Goal: Task Accomplishment & Management: Use online tool/utility

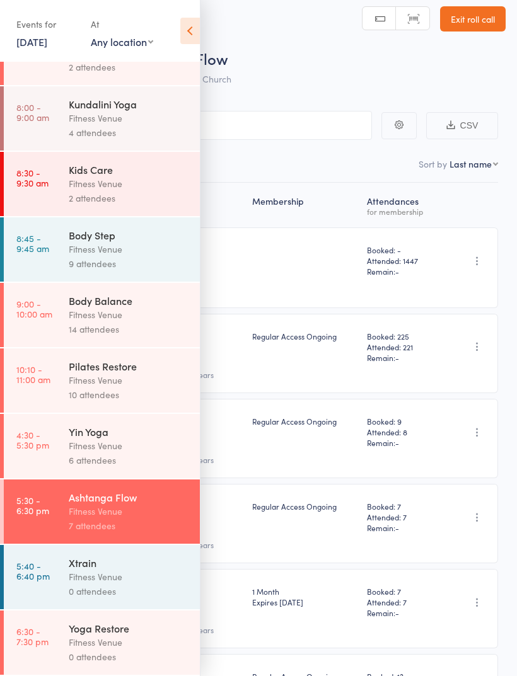
scroll to position [254, 0]
click at [139, 641] on div "Fitness Venue" at bounding box center [129, 642] width 120 height 14
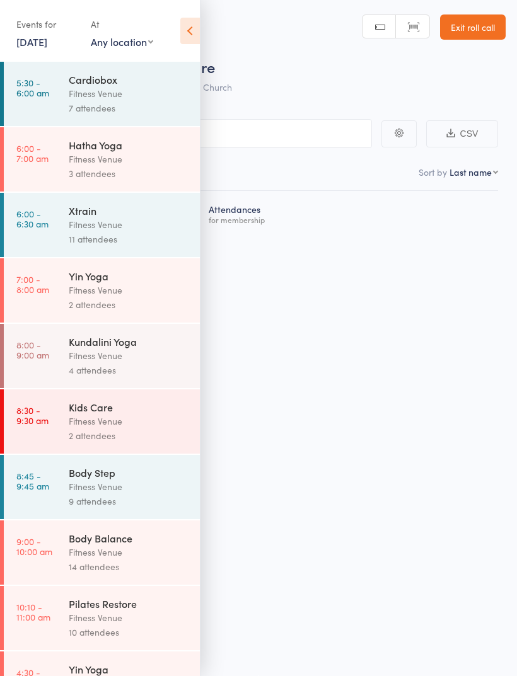
click at [192, 41] on icon at bounding box center [190, 31] width 20 height 26
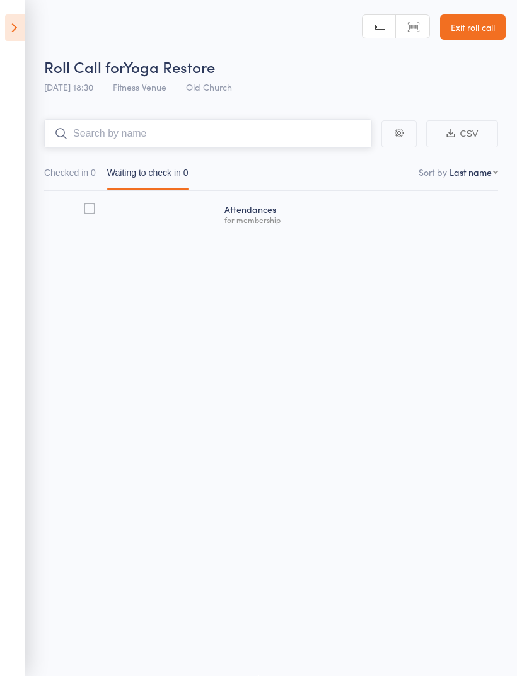
click at [255, 119] on input "search" at bounding box center [208, 133] width 328 height 29
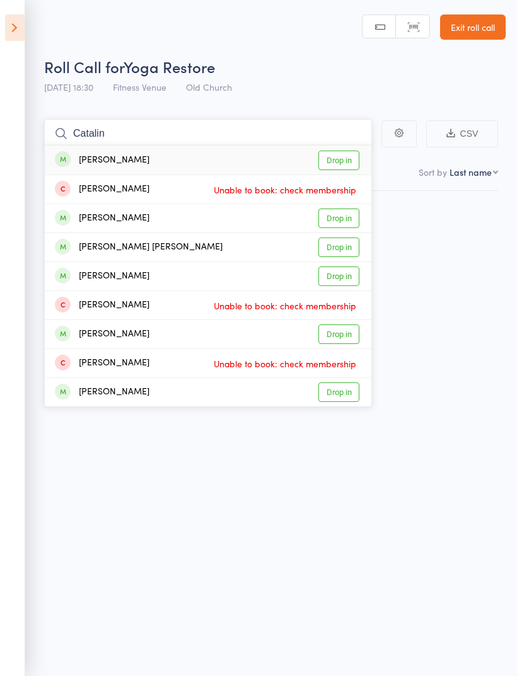
type input "Catalin"
click at [344, 159] on link "Drop in" at bounding box center [338, 161] width 41 height 20
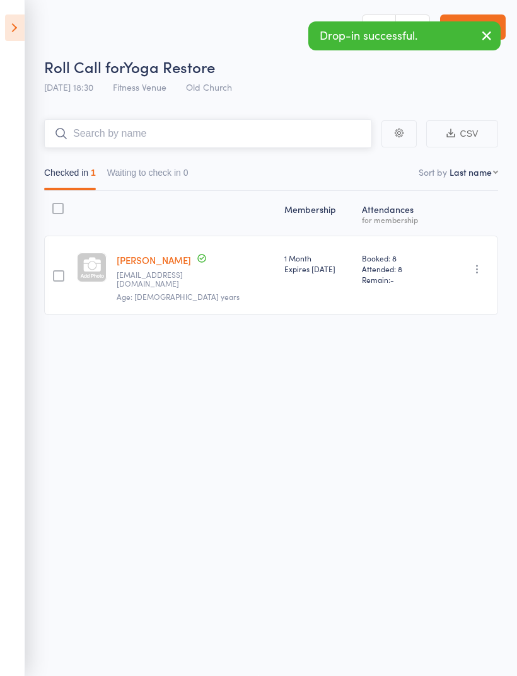
click at [251, 122] on input "search" at bounding box center [208, 133] width 328 height 29
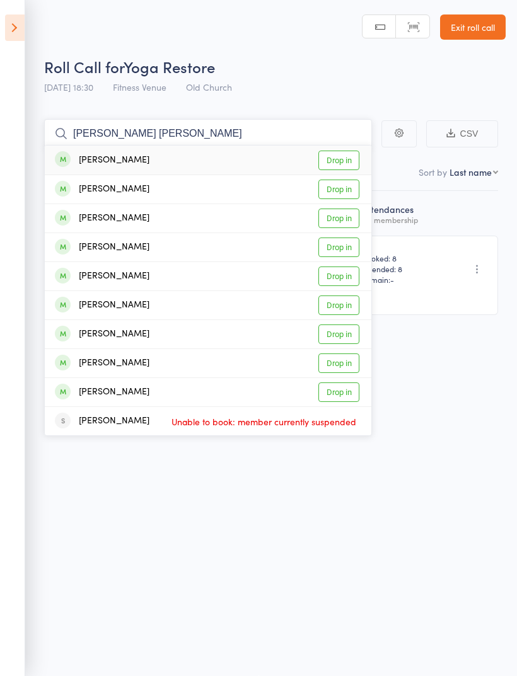
type input "[PERSON_NAME] [PERSON_NAME]"
click at [355, 151] on link "Drop in" at bounding box center [338, 161] width 41 height 20
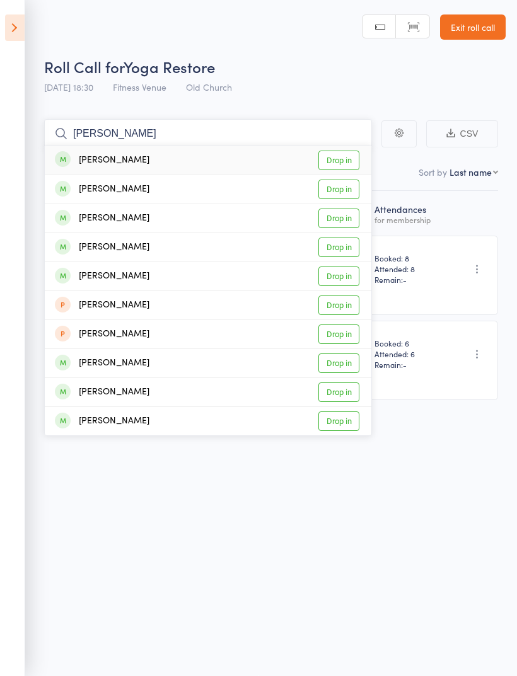
type input "[PERSON_NAME]"
click at [355, 157] on link "Drop in" at bounding box center [338, 161] width 41 height 20
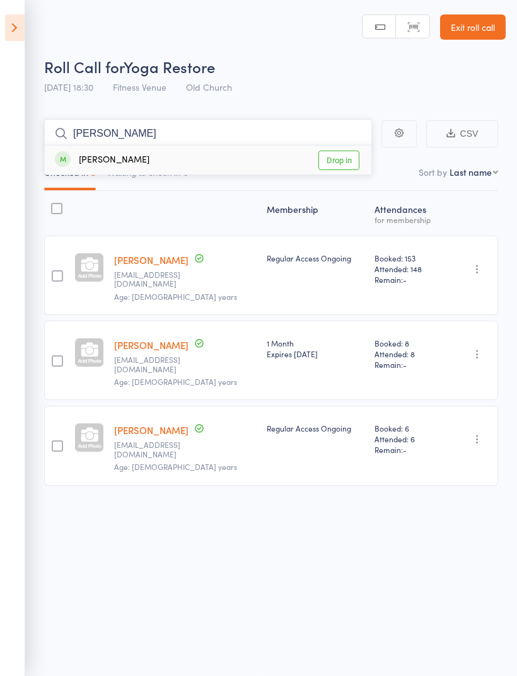
type input "[PERSON_NAME]"
click at [347, 151] on link "Drop in" at bounding box center [338, 161] width 41 height 20
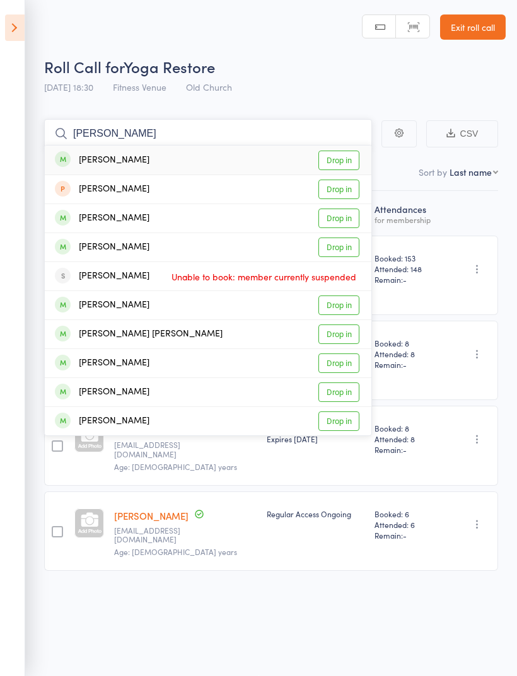
type input "[PERSON_NAME]"
click at [337, 160] on link "Drop in" at bounding box center [338, 161] width 41 height 20
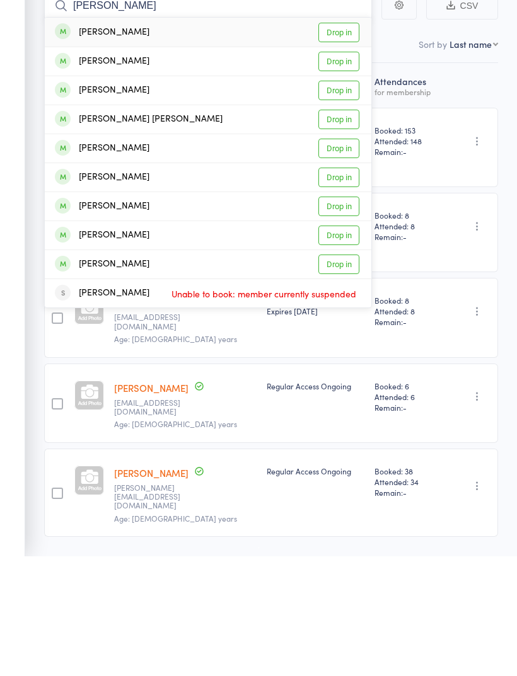
type input "[PERSON_NAME]"
click at [341, 171] on link "Drop in" at bounding box center [338, 181] width 41 height 20
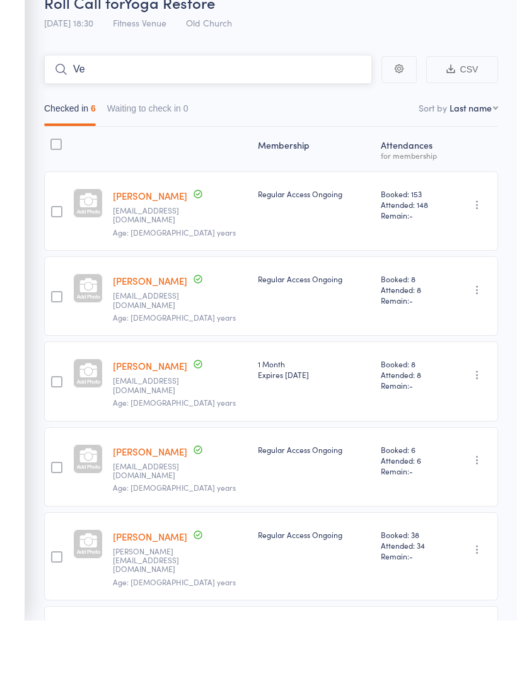
type input "V"
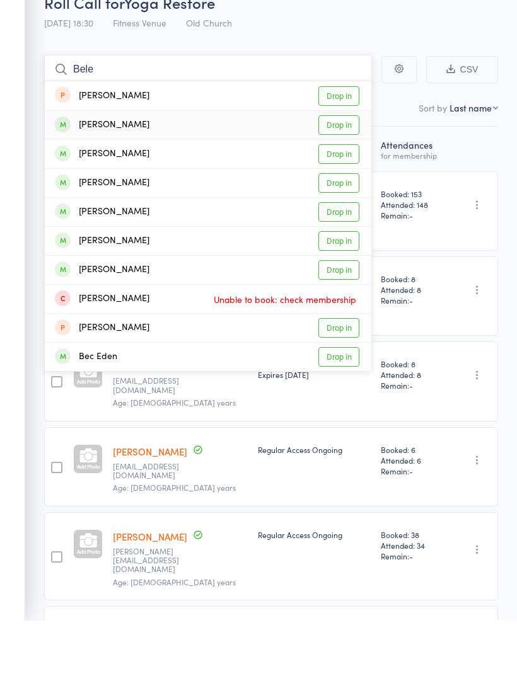
type input "Bele"
click at [348, 171] on link "Drop in" at bounding box center [338, 181] width 41 height 20
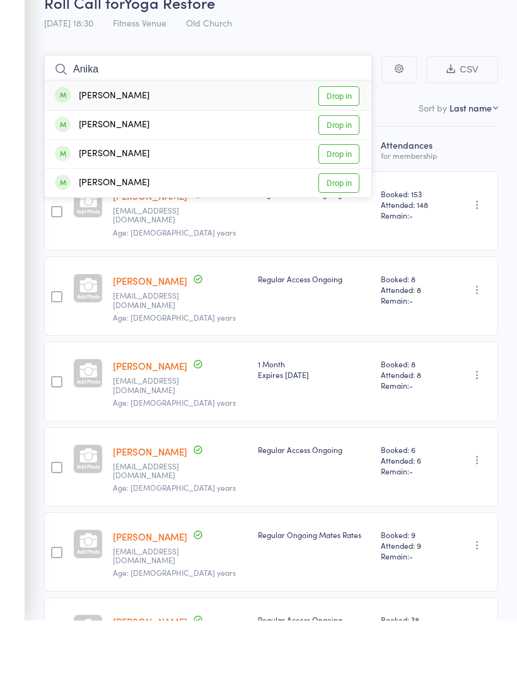
type input "Anika"
click at [344, 142] on link "Drop in" at bounding box center [338, 152] width 41 height 20
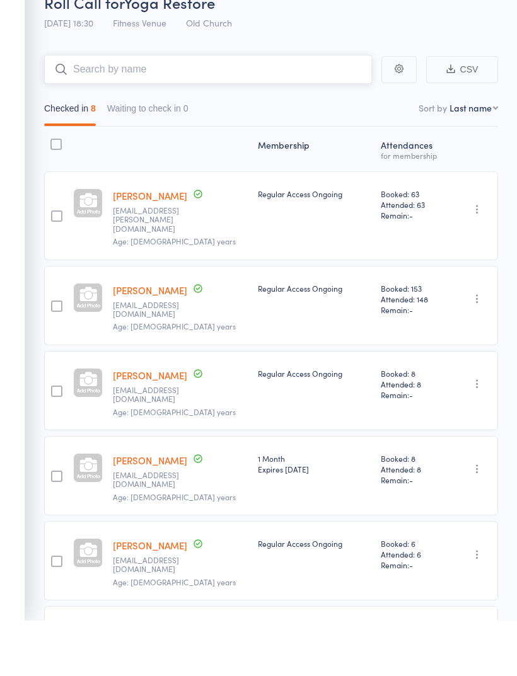
type input "K"
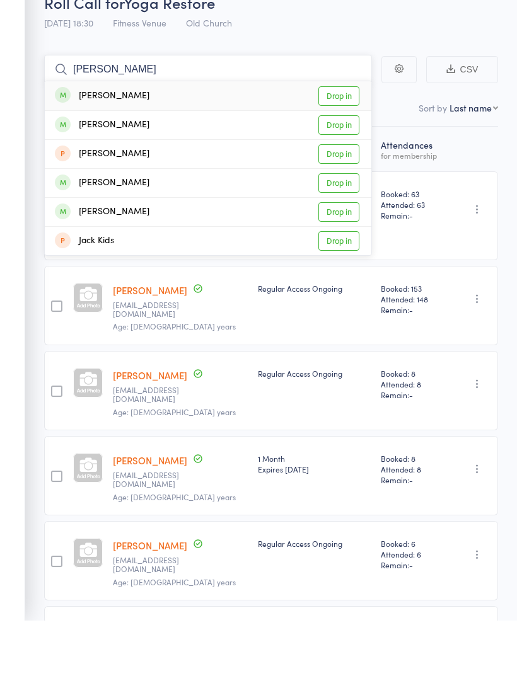
type input "[PERSON_NAME]"
click at [351, 142] on link "Drop in" at bounding box center [338, 152] width 41 height 20
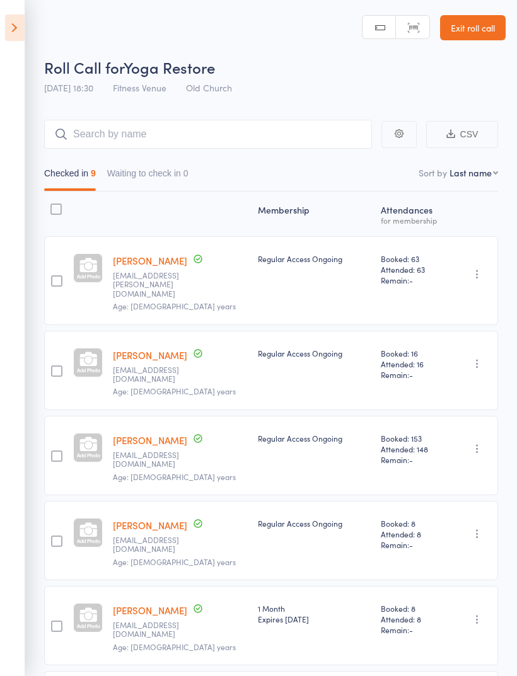
click at [21, 33] on icon at bounding box center [15, 27] width 20 height 26
